Goal: Information Seeking & Learning: Learn about a topic

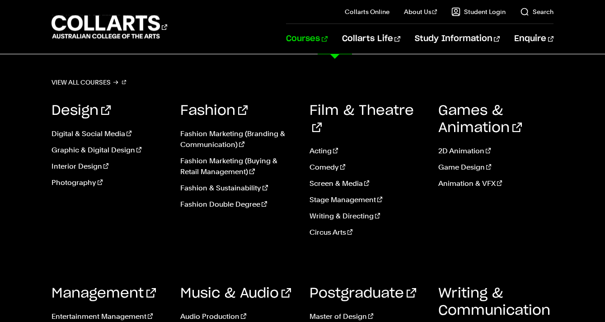
click at [327, 46] on link "Courses" at bounding box center [306, 39] width 41 height 30
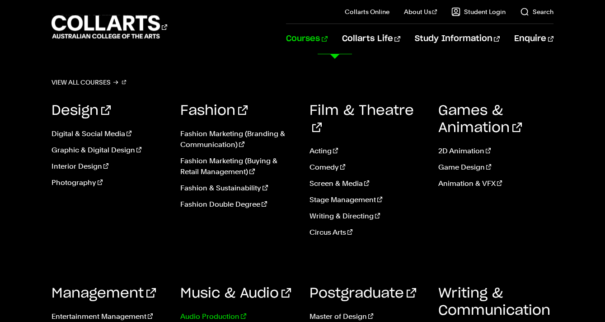
scroll to position [120, 0]
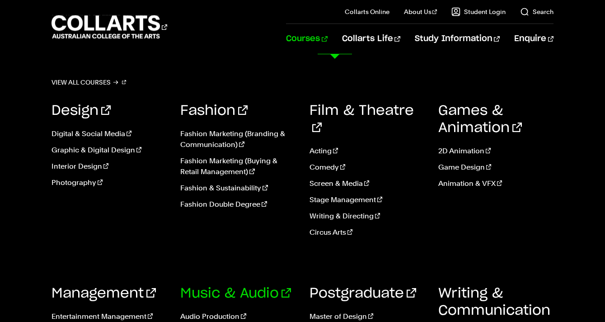
click at [238, 287] on link "Music & Audio" at bounding box center [235, 294] width 111 height 14
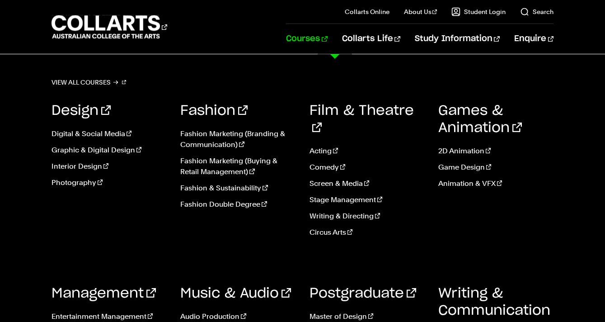
scroll to position [1613, 0]
click at [103, 80] on link "View all courses" at bounding box center [89, 82] width 75 height 13
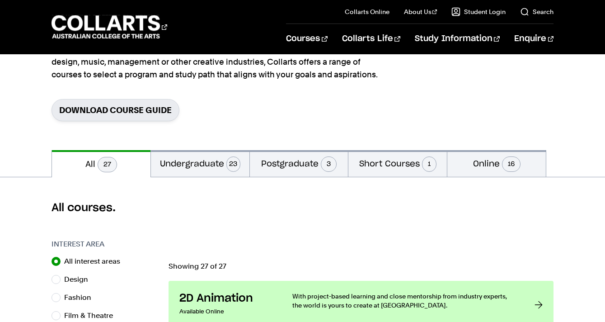
scroll to position [106, 0]
click at [219, 161] on button "Undergraduate 23" at bounding box center [200, 164] width 99 height 27
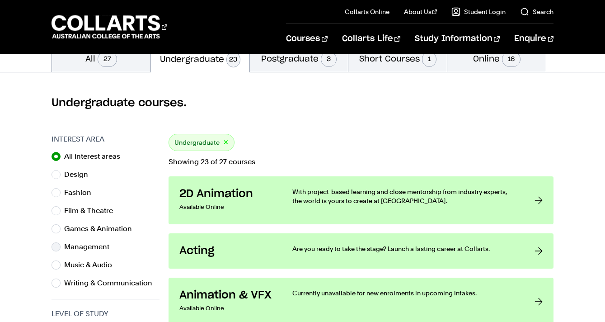
scroll to position [237, 0]
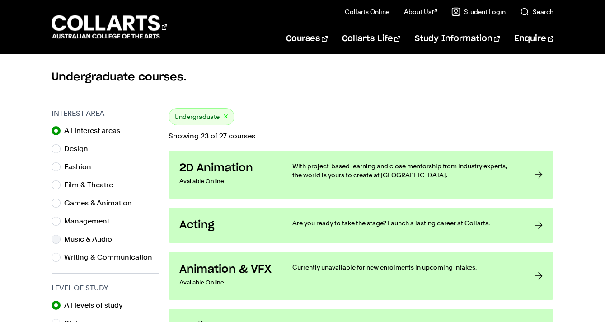
click at [97, 238] on label "Music & Audio" at bounding box center [91, 239] width 55 height 13
click at [61, 238] on input "Music & Audio" at bounding box center [56, 239] width 9 height 9
radio input "true"
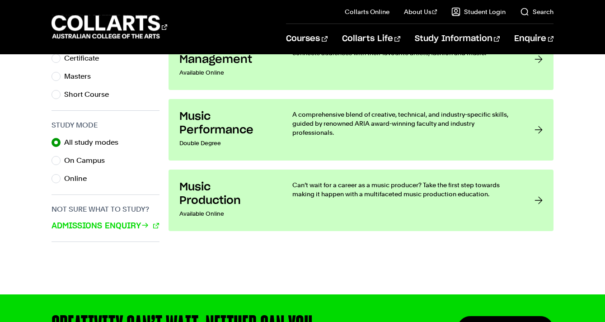
scroll to position [571, 0]
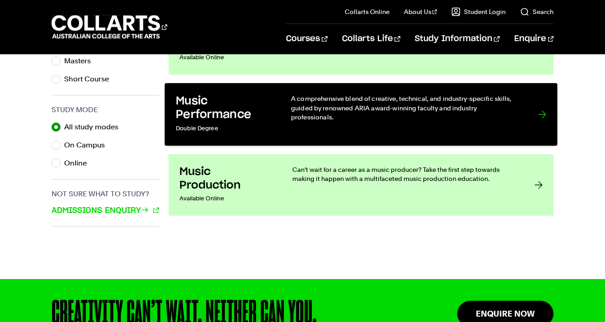
click at [304, 119] on div "A comprehensive blend of creative, technical, and industry-specific skills, gui…" at bounding box center [405, 114] width 229 height 41
click at [410, 137] on link "Music Performance Double Degree A comprehensive blend of creative, technical, a…" at bounding box center [361, 114] width 393 height 63
click at [538, 116] on div at bounding box center [542, 114] width 8 height 41
click at [540, 111] on div at bounding box center [542, 114] width 8 height 41
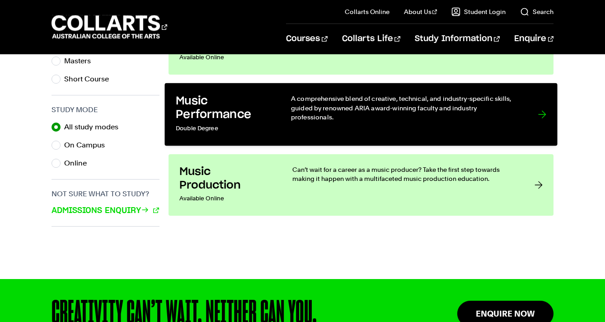
click at [390, 93] on link "Music Performance Double Degree A comprehensive blend of creative, technical, a…" at bounding box center [361, 114] width 393 height 63
click at [206, 119] on h3 "Music Performance" at bounding box center [224, 108] width 97 height 28
click at [209, 114] on h3 "Music Performance" at bounding box center [224, 108] width 97 height 28
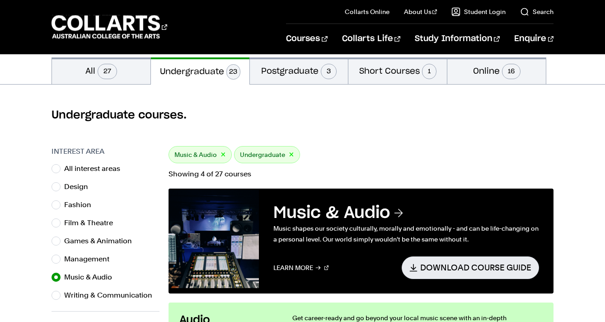
scroll to position [239, 0]
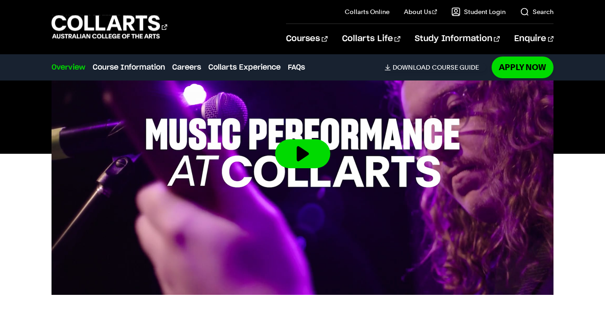
scroll to position [354, 0]
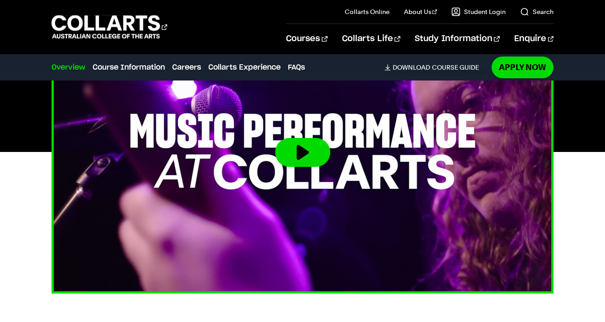
click at [289, 151] on button at bounding box center [302, 152] width 55 height 29
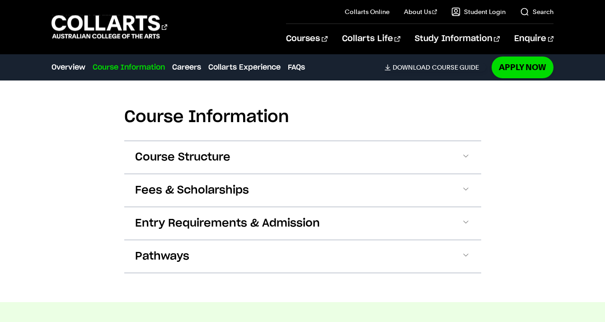
scroll to position [868, 0]
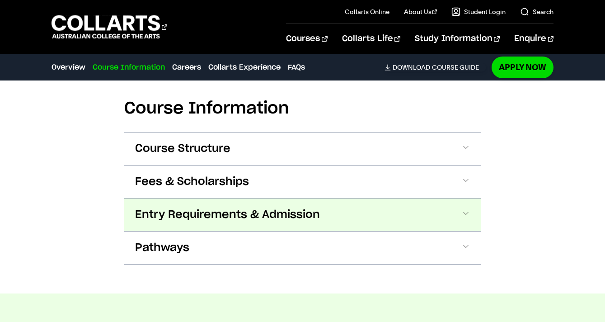
click at [226, 207] on button "Entry Requirements & Admission" at bounding box center [302, 214] width 357 height 33
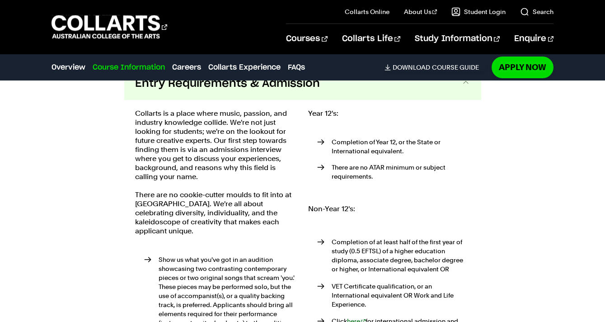
scroll to position [1000, 0]
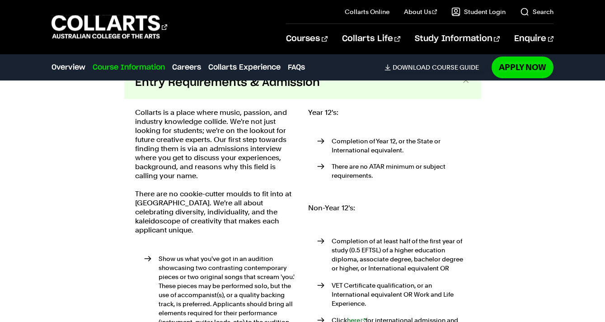
drag, startPoint x: 351, startPoint y: 141, endPoint x: 370, endPoint y: 172, distance: 37.1
click at [370, 172] on ul "Completion of Year 12, or the State or International equivalent. There are no A…" at bounding box center [389, 160] width 162 height 68
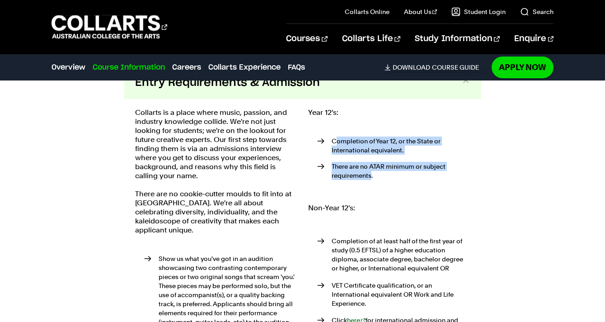
drag, startPoint x: 370, startPoint y: 172, endPoint x: 334, endPoint y: 141, distance: 48.1
click at [334, 141] on ul "Completion of Year 12, or the State or International equivalent. There are no A…" at bounding box center [389, 160] width 162 height 68
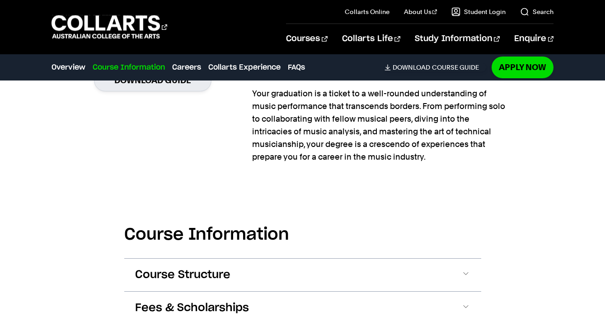
scroll to position [868, 0]
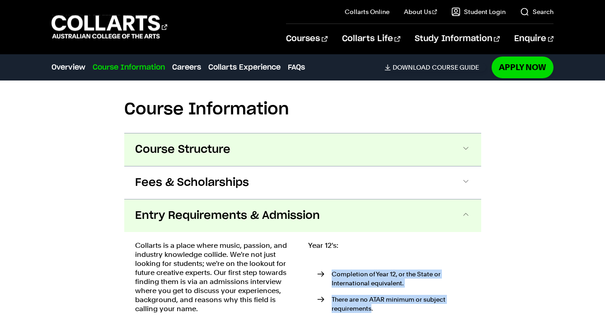
click at [246, 153] on button "Course Structure" at bounding box center [302, 149] width 357 height 33
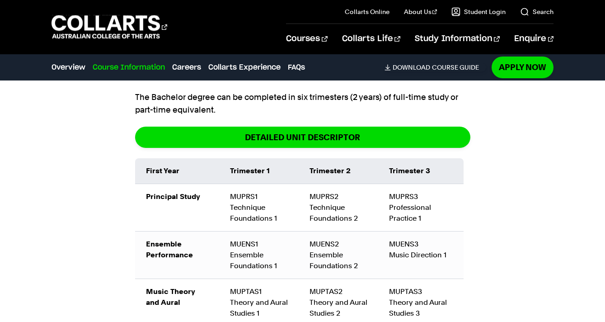
scroll to position [985, 0]
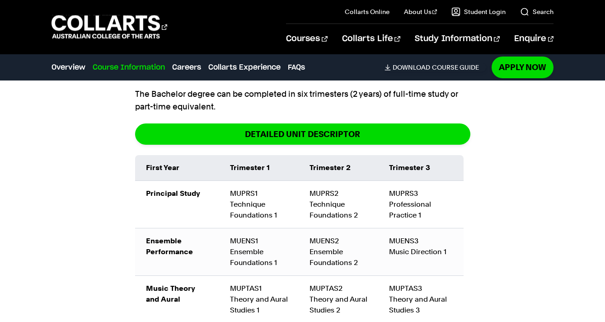
click at [241, 194] on td "MUPRS1 Technique Foundations 1" at bounding box center [259, 203] width 80 height 47
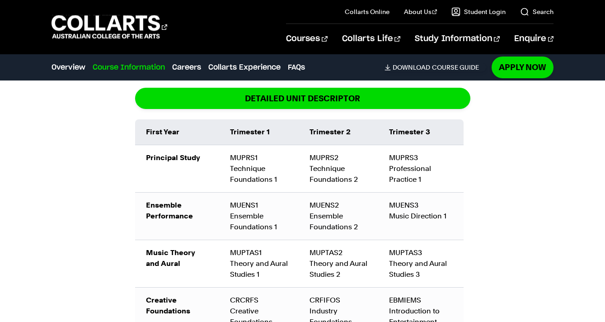
scroll to position [1021, 0]
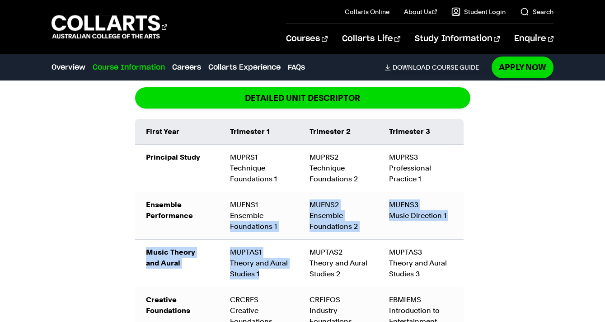
drag, startPoint x: 226, startPoint y: 225, endPoint x: 280, endPoint y: 270, distance: 70.9
click at [281, 269] on tbody "Principal Study MUPRS1 Technique Foundations 1 MUPRS2 Technique Foundations 2 M…" at bounding box center [299, 250] width 329 height 212
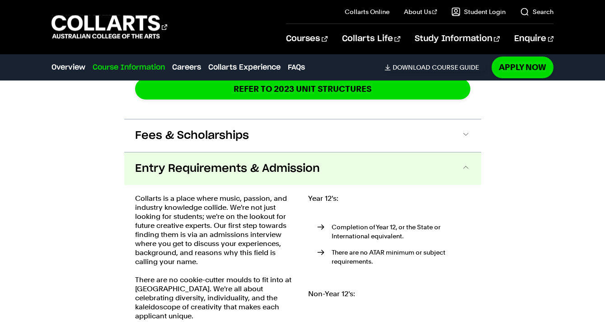
scroll to position [1628, 0]
